Goal: Task Accomplishment & Management: Use online tool/utility

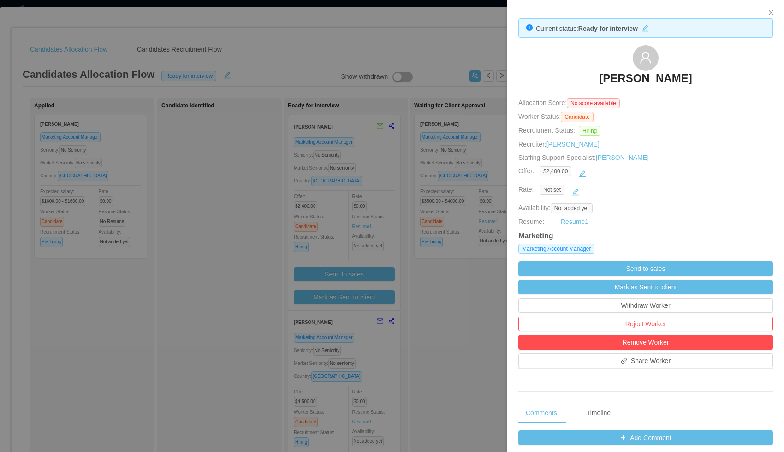
scroll to position [114, 0]
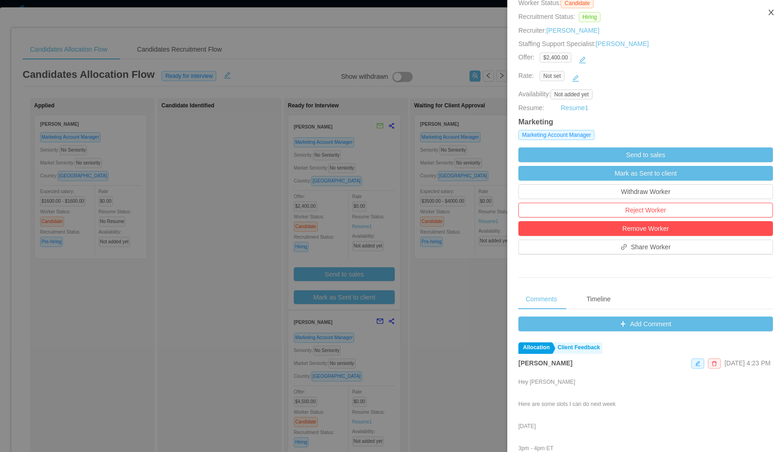
click at [770, 12] on icon "icon: close" at bounding box center [770, 12] width 7 height 7
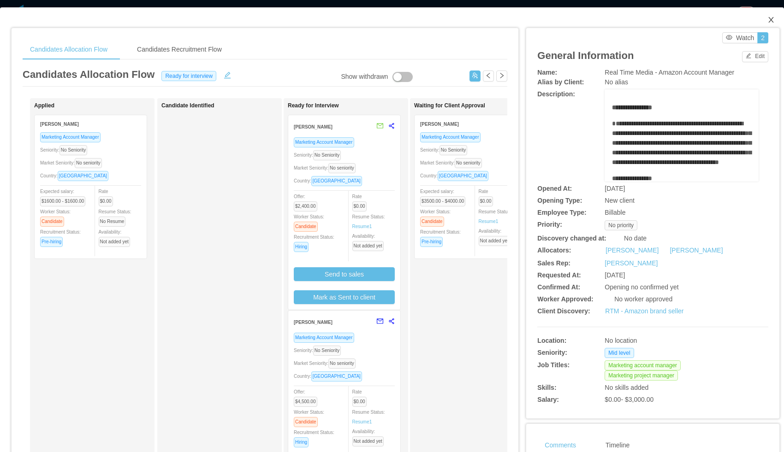
click at [765, 20] on span "Close" at bounding box center [771, 20] width 26 height 26
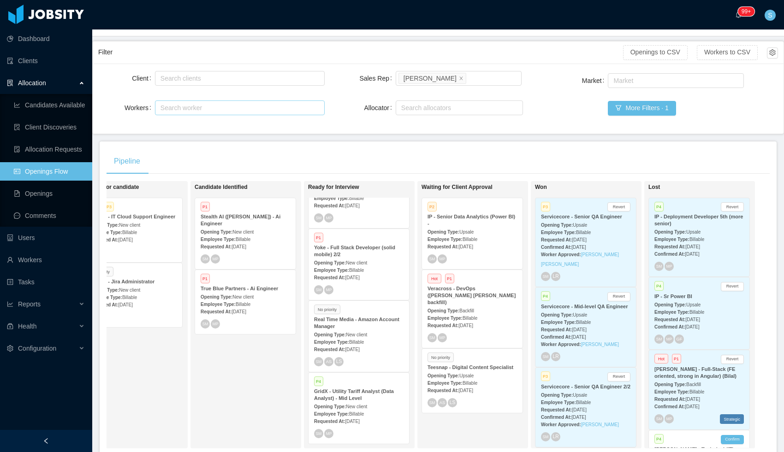
scroll to position [45, 0]
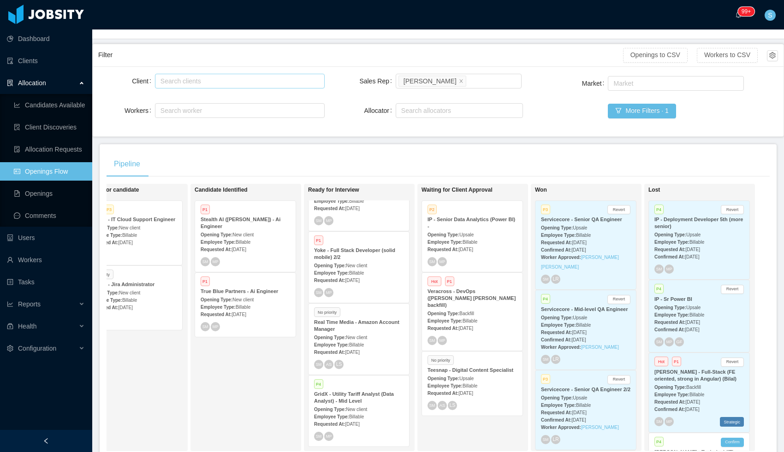
click at [198, 83] on div "Search clients" at bounding box center [237, 81] width 154 height 9
type input "******"
click at [195, 102] on li "Impact Point Co." at bounding box center [239, 99] width 170 height 15
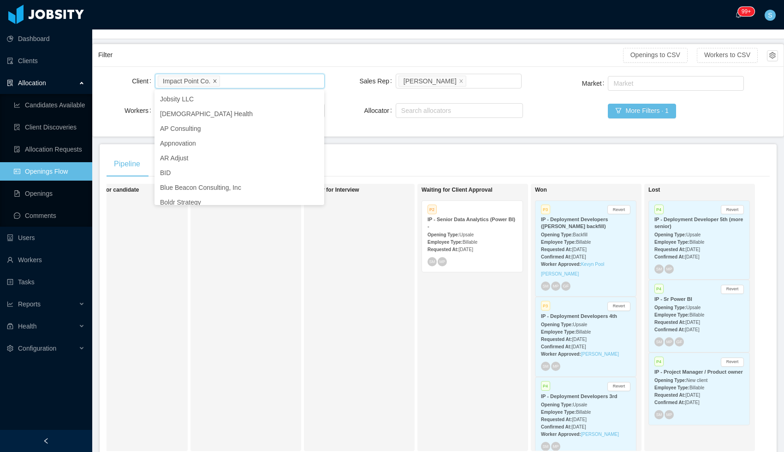
click at [217, 79] on icon "icon: close" at bounding box center [215, 80] width 5 height 5
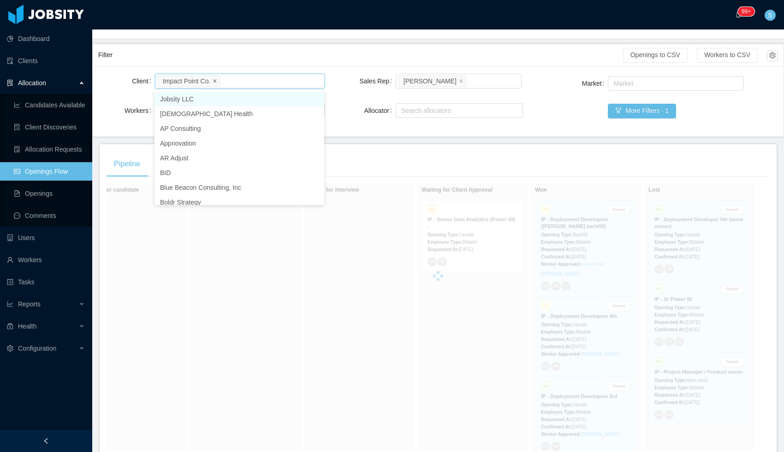
click at [217, 79] on div "Search clients" at bounding box center [237, 81] width 154 height 9
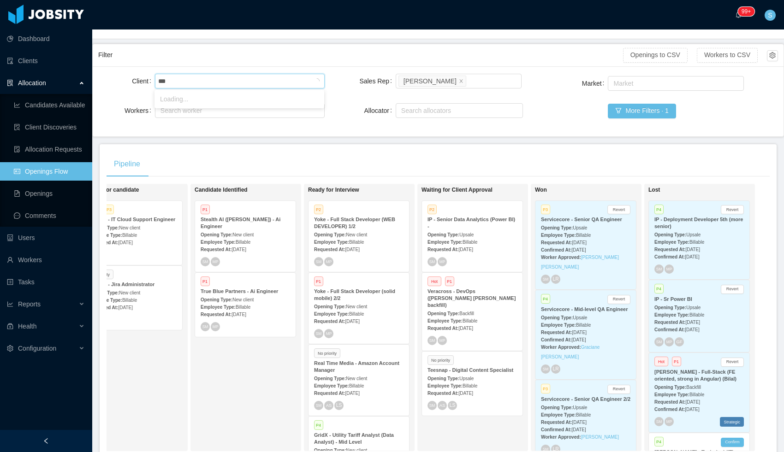
type input "****"
click at [207, 95] on li "Yoke" at bounding box center [239, 99] width 170 height 15
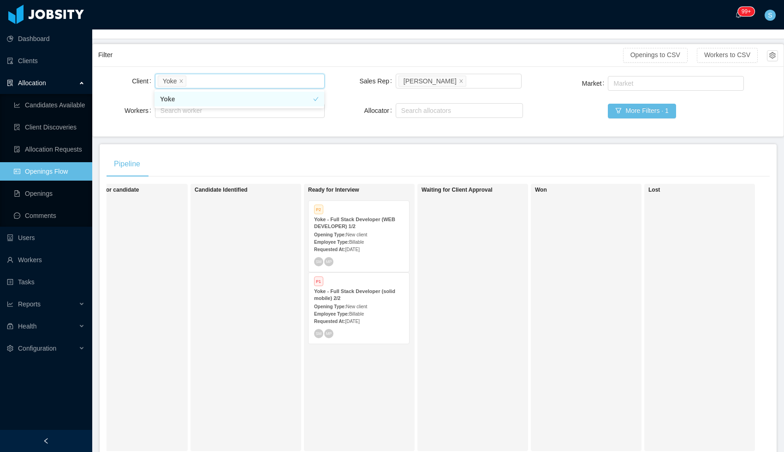
click at [371, 295] on div "Yoke - Full Stack Developer (solid mobile) 2/2" at bounding box center [358, 295] width 89 height 14
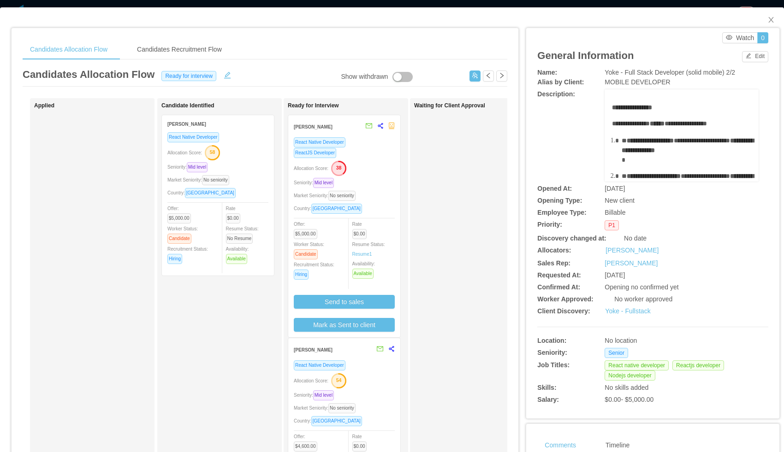
click at [372, 161] on div "Allocation Score: 38" at bounding box center [344, 167] width 101 height 15
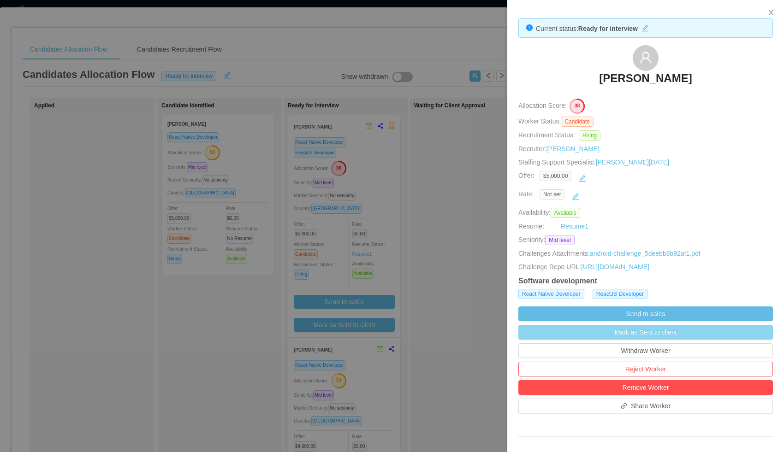
click at [638, 337] on button "Mark as Sent to client" at bounding box center [645, 332] width 254 height 15
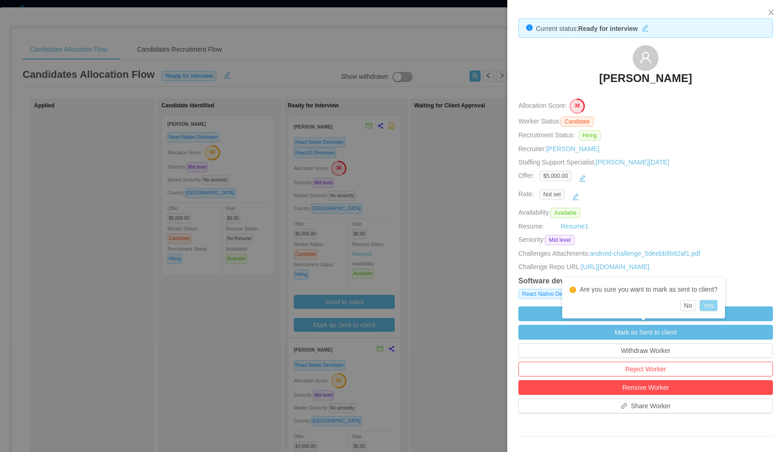
click at [712, 305] on button "Yes" at bounding box center [708, 305] width 18 height 11
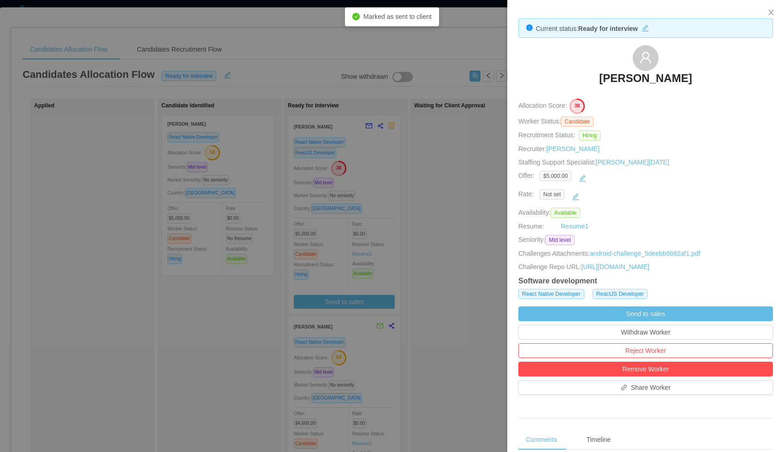
click at [733, 77] on div "[PERSON_NAME]" at bounding box center [645, 68] width 254 height 46
click at [769, 10] on icon "icon: close" at bounding box center [770, 12] width 7 height 7
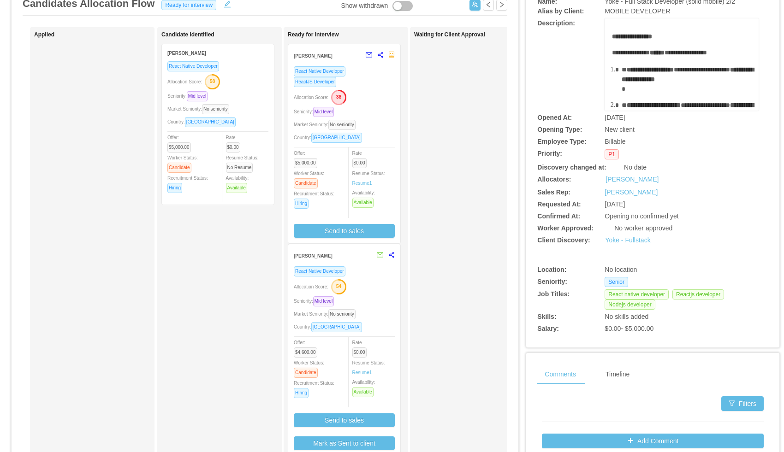
scroll to position [79, 0]
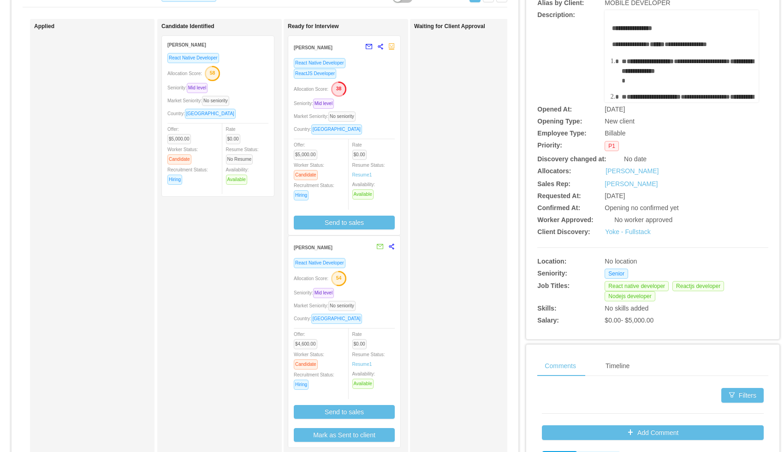
click at [369, 271] on div "Allocation Score: 54" at bounding box center [344, 278] width 101 height 15
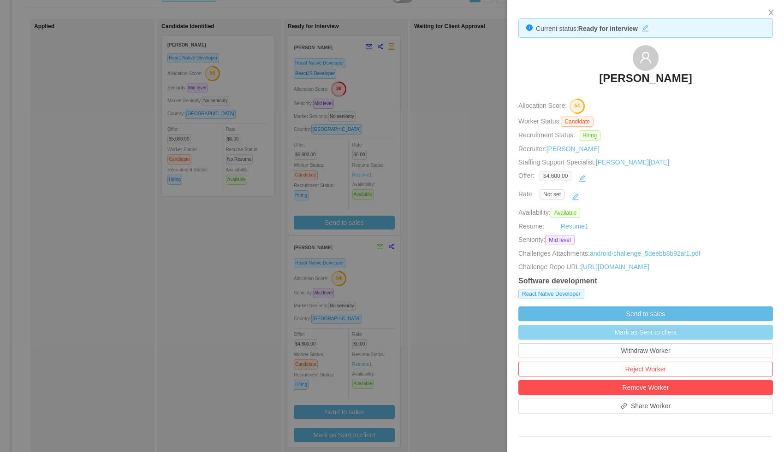
click at [613, 333] on button "Mark as Sent to client" at bounding box center [645, 332] width 254 height 15
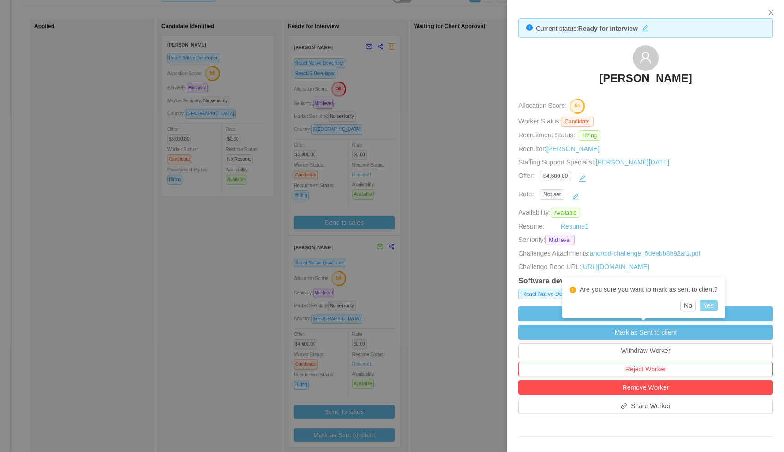
click at [712, 307] on button "Yes" at bounding box center [708, 305] width 18 height 11
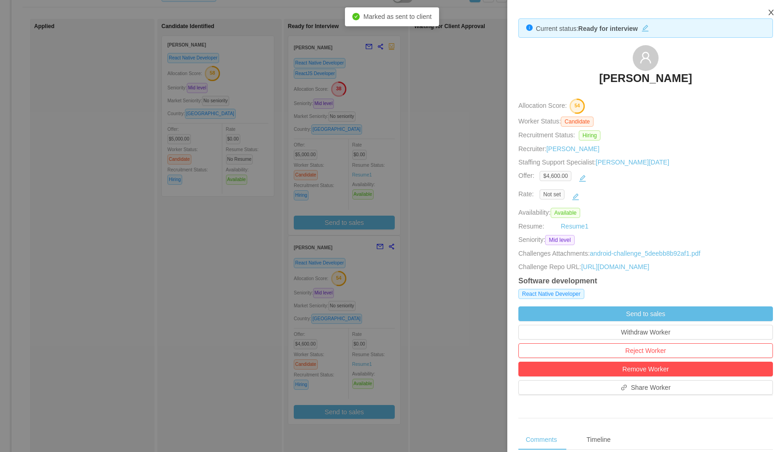
click at [771, 13] on icon "icon: close" at bounding box center [770, 12] width 7 height 7
